Goal: Task Accomplishment & Management: Use online tool/utility

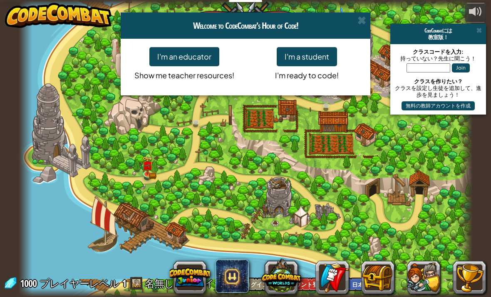
select select "ja"
click at [317, 62] on button "I'm a student" at bounding box center [307, 56] width 60 height 19
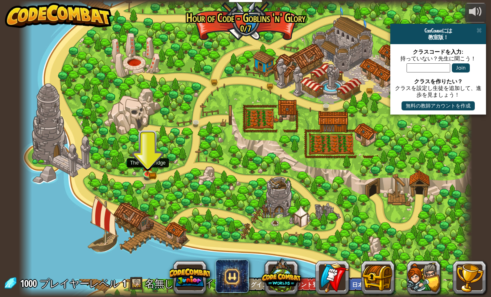
click at [152, 164] on img at bounding box center [147, 165] width 11 height 18
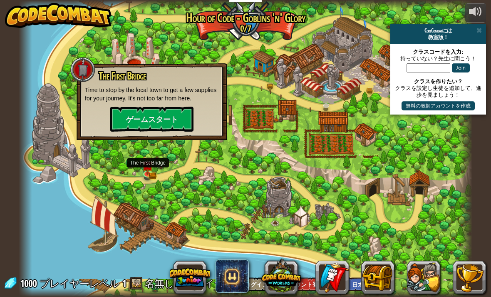
click at [178, 123] on button "ゲームスタート" at bounding box center [151, 119] width 83 height 25
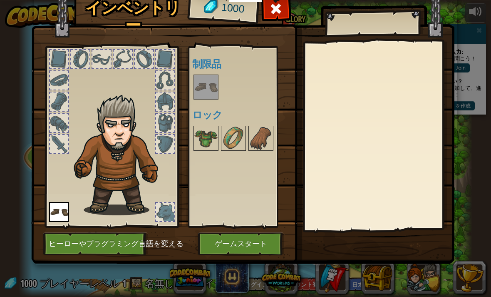
click at [266, 252] on button "ゲームスタート" at bounding box center [241, 243] width 87 height 23
